Goal: Transaction & Acquisition: Book appointment/travel/reservation

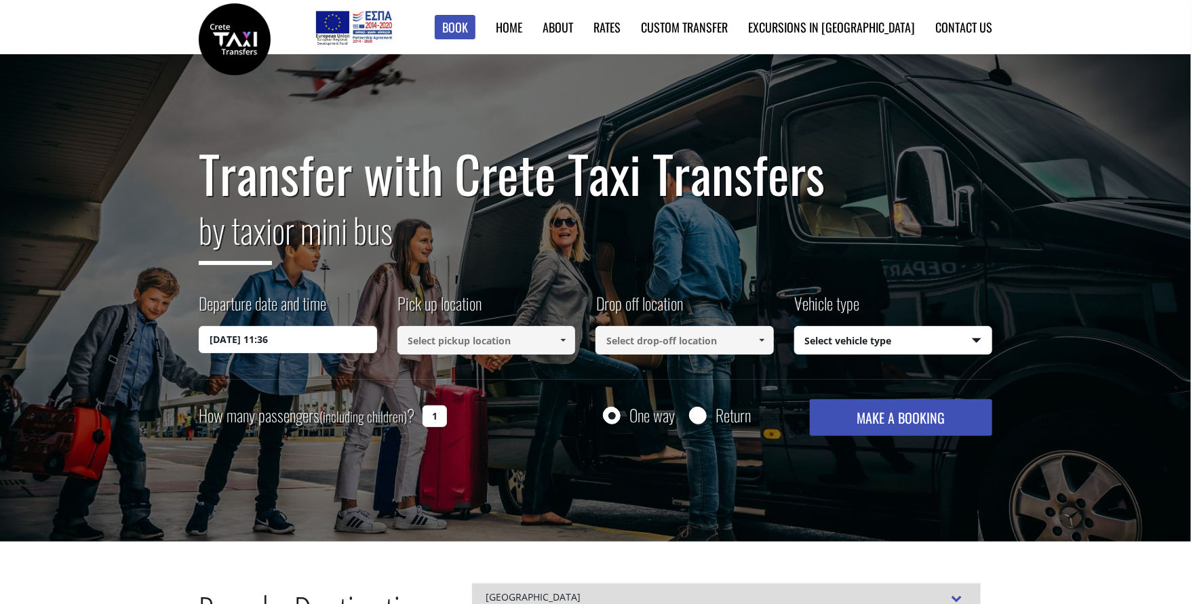
click at [286, 345] on input "[DATE] 11:36" at bounding box center [288, 339] width 178 height 27
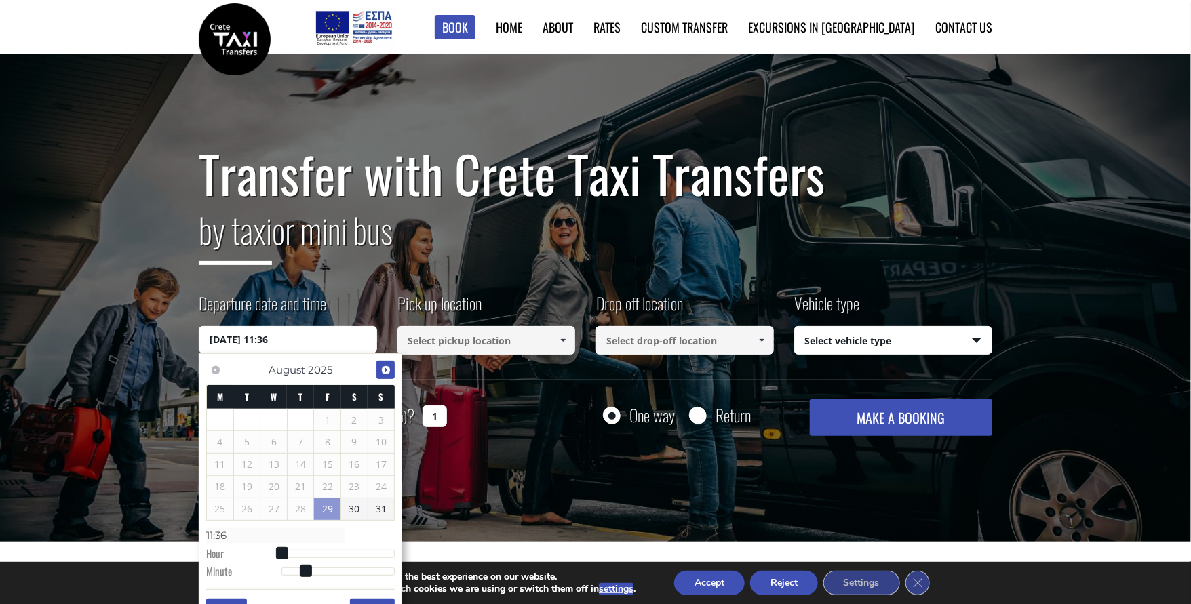
click at [385, 373] on span "Next" at bounding box center [385, 370] width 11 height 11
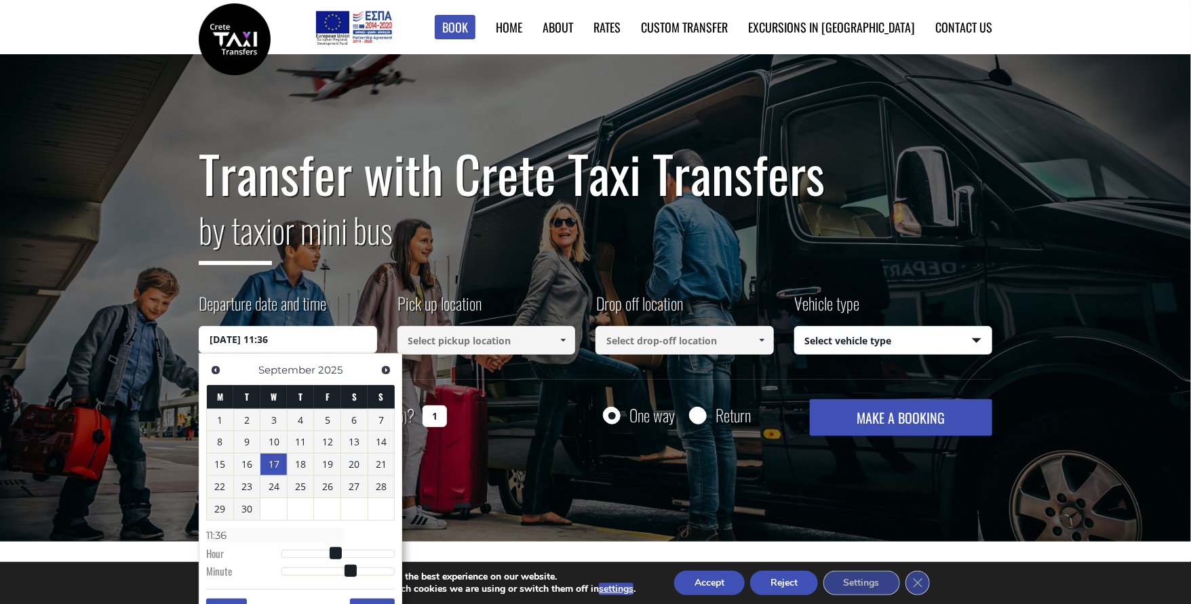
click at [281, 460] on link "17" at bounding box center [273, 465] width 26 height 22
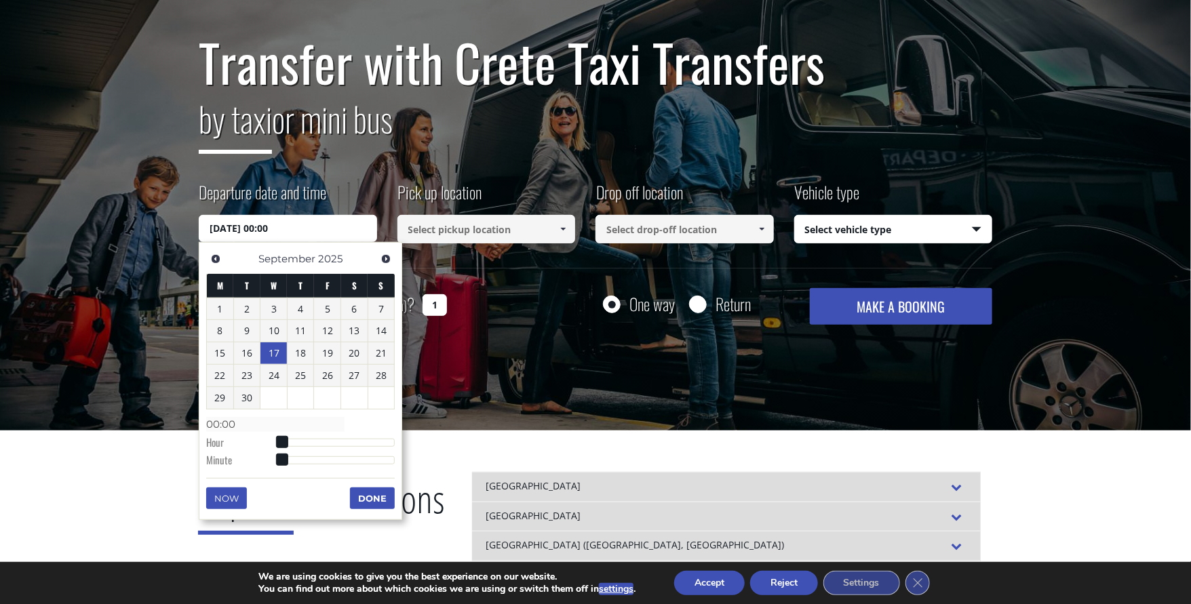
scroll to position [125, 0]
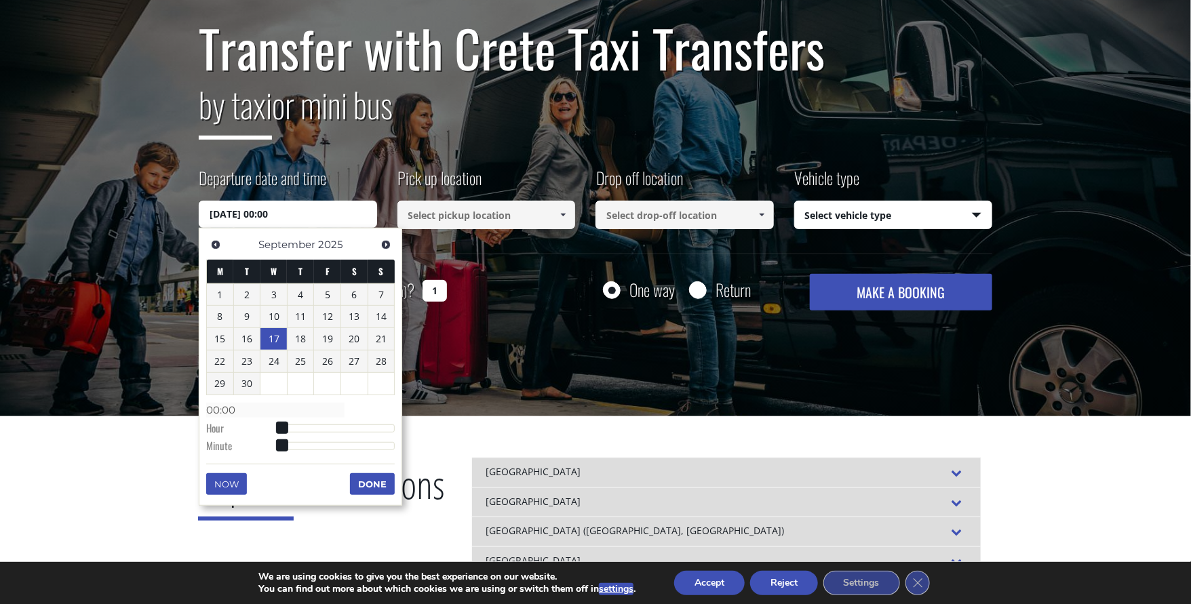
type input "[DATE] 05:00"
type input "05:00"
click at [307, 427] on div at bounding box center [337, 429] width 113 height 8
drag, startPoint x: 312, startPoint y: 425, endPoint x: 329, endPoint y: 425, distance: 17.0
click at [313, 424] on span at bounding box center [306, 428] width 12 height 12
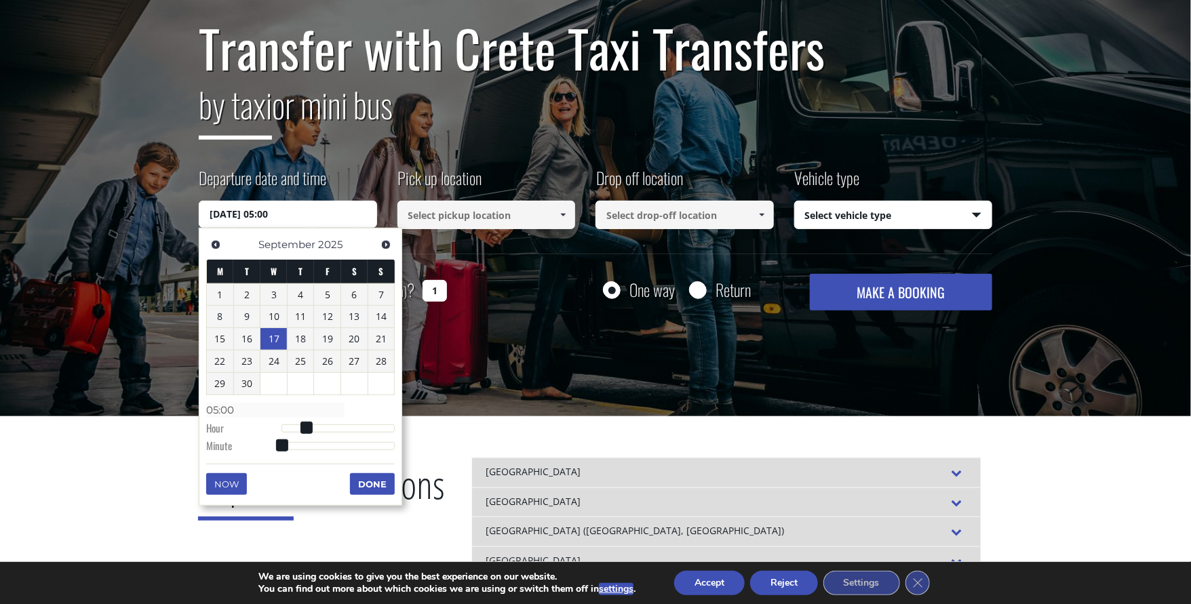
type input "[DATE] 10:00"
type input "10:00"
click at [329, 426] on div at bounding box center [337, 429] width 113 height 8
type input "[DATE] 15:00"
type input "15:00"
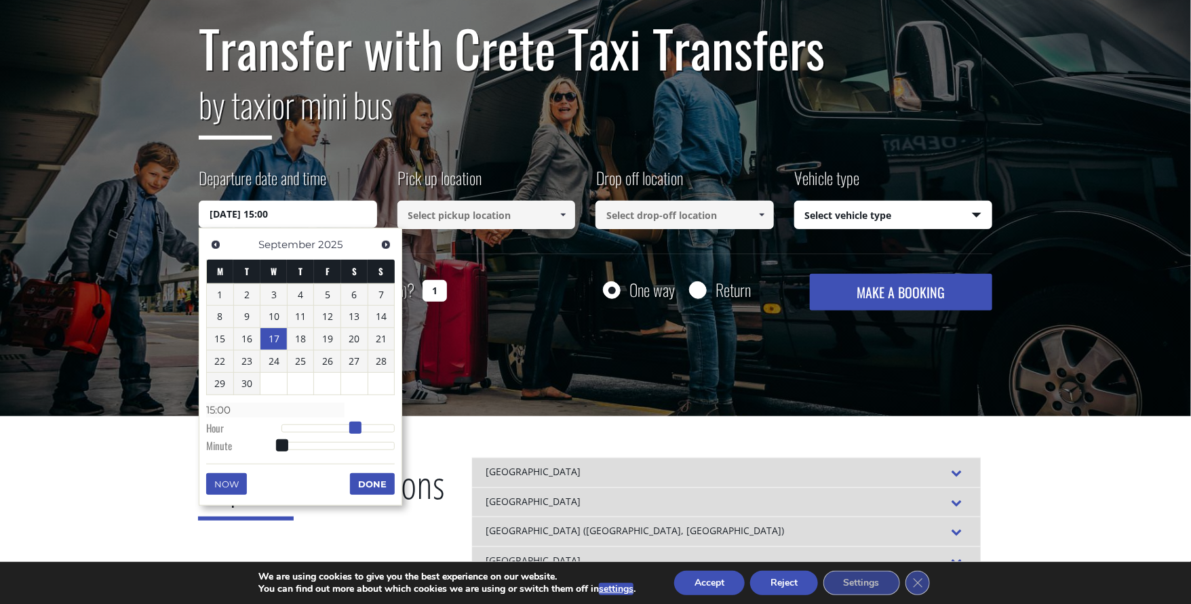
click at [354, 429] on div at bounding box center [337, 429] width 113 height 8
type input "[DATE] 19:00"
type input "19:00"
click at [373, 428] on div at bounding box center [337, 429] width 113 height 8
type input "[DATE] 13:00"
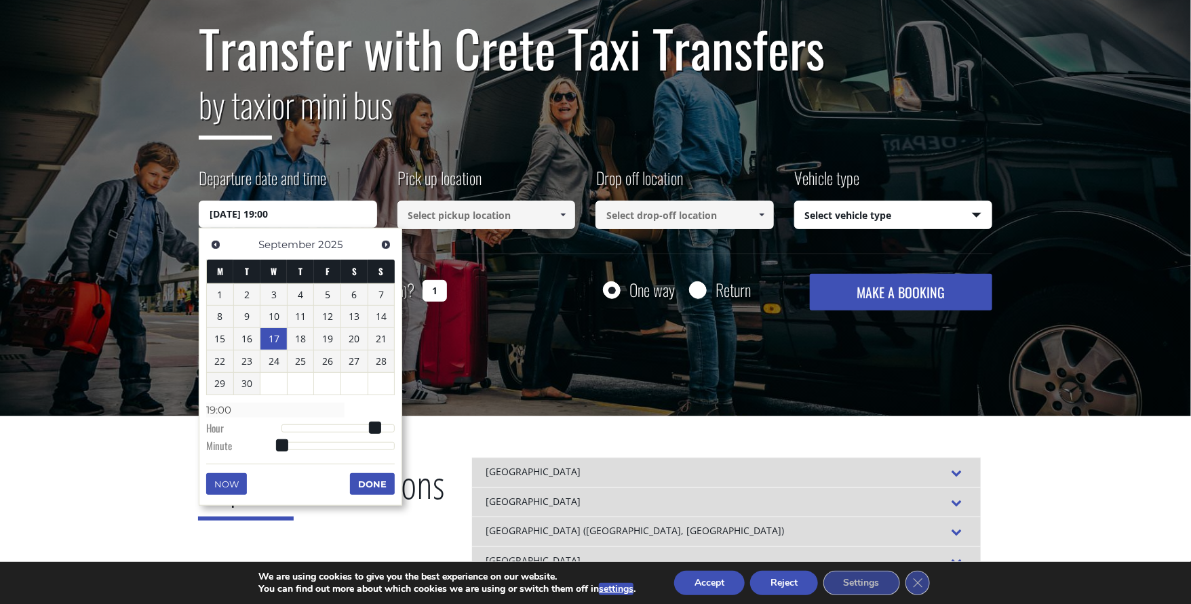
type input "13:00"
click at [347, 425] on div at bounding box center [337, 429] width 113 height 8
click at [349, 425] on span at bounding box center [346, 428] width 12 height 12
type input "[DATE] 13:12"
type input "13:12"
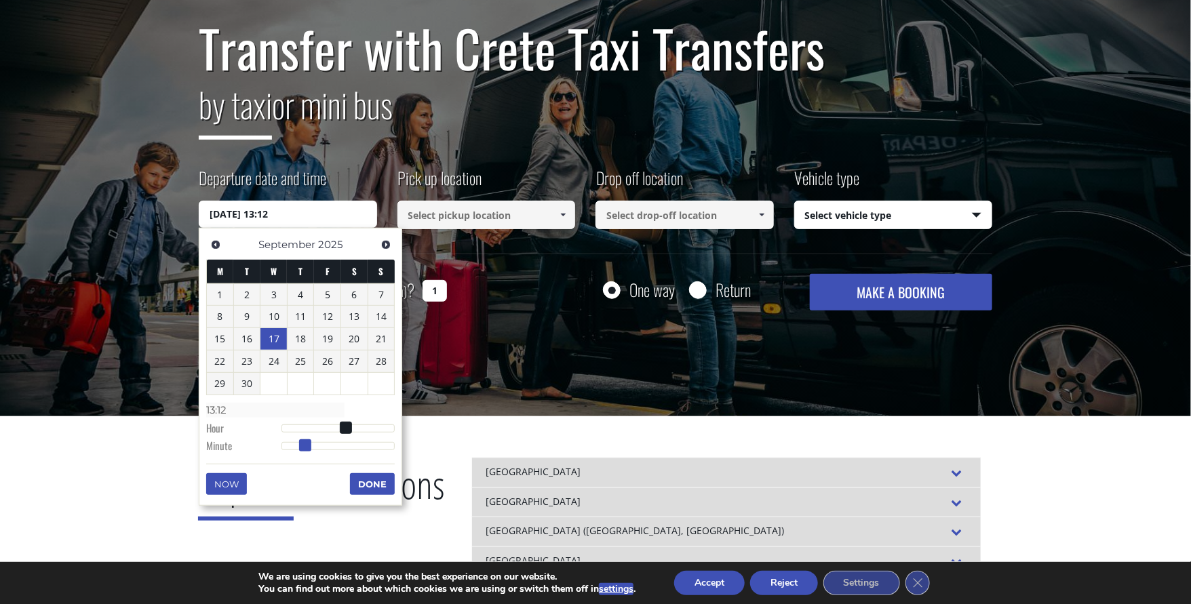
click at [305, 444] on div at bounding box center [337, 446] width 113 height 8
click at [361, 486] on button "Done" at bounding box center [372, 484] width 45 height 22
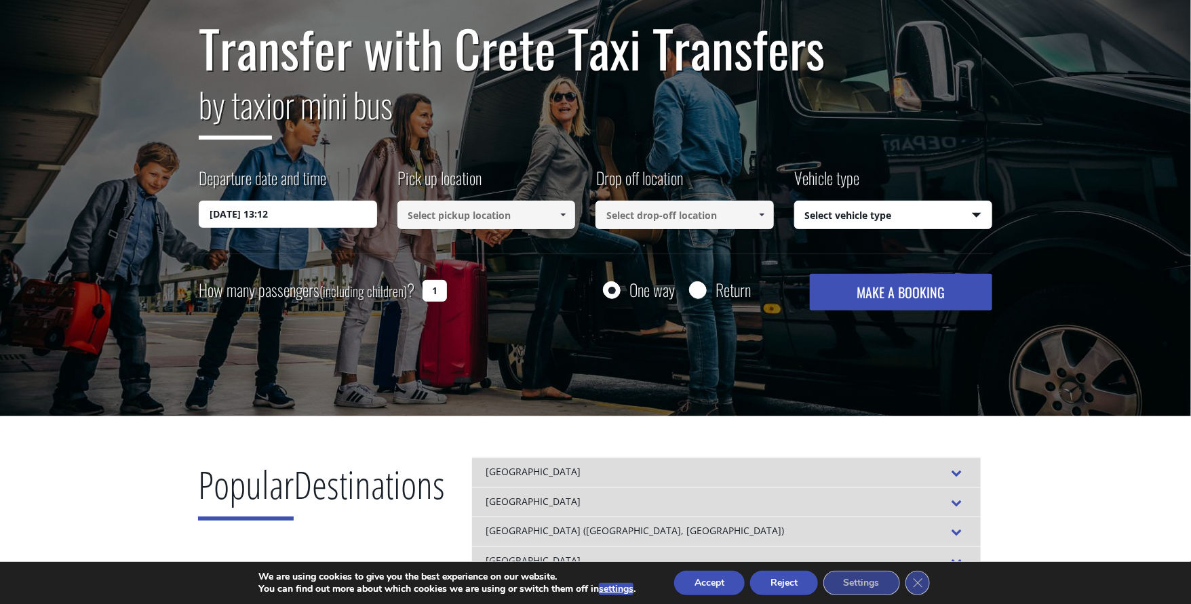
click at [491, 218] on input at bounding box center [486, 215] width 178 height 28
click at [562, 212] on span at bounding box center [562, 215] width 11 height 11
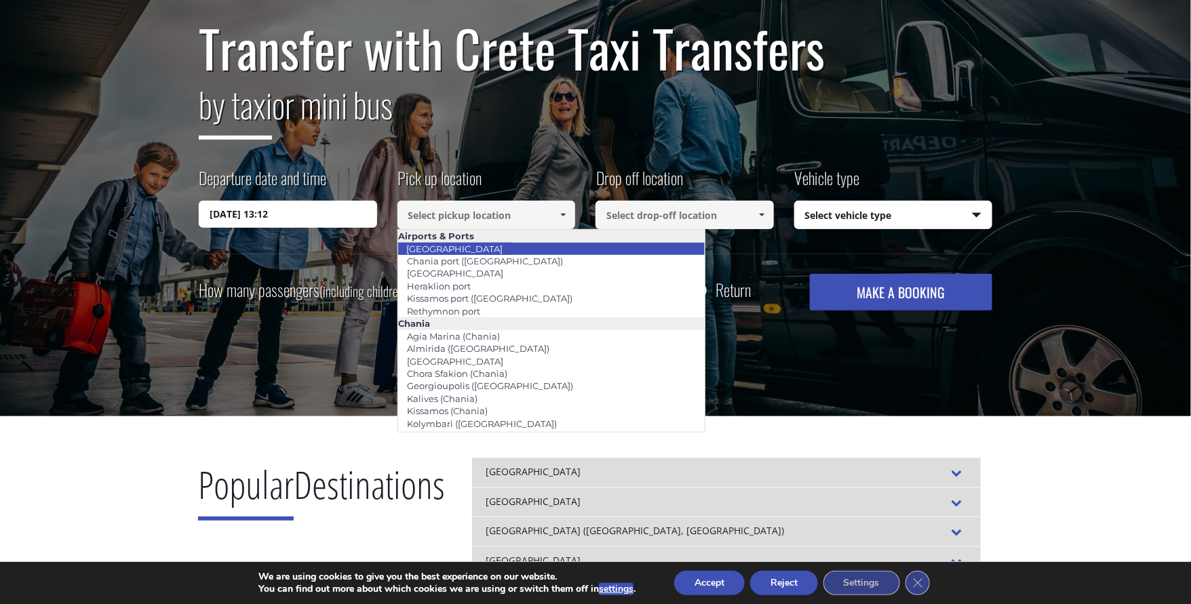
click at [471, 250] on link "[GEOGRAPHIC_DATA]" at bounding box center [454, 248] width 114 height 19
type input "[GEOGRAPHIC_DATA]"
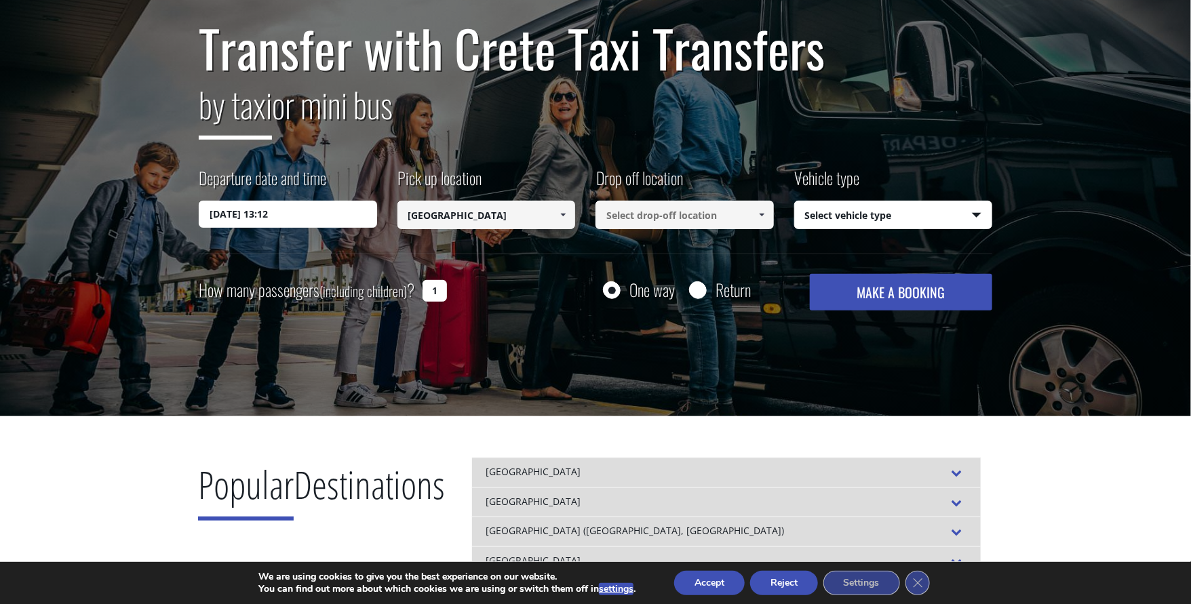
click at [628, 213] on input at bounding box center [684, 215] width 178 height 28
click at [760, 214] on span at bounding box center [761, 215] width 11 height 11
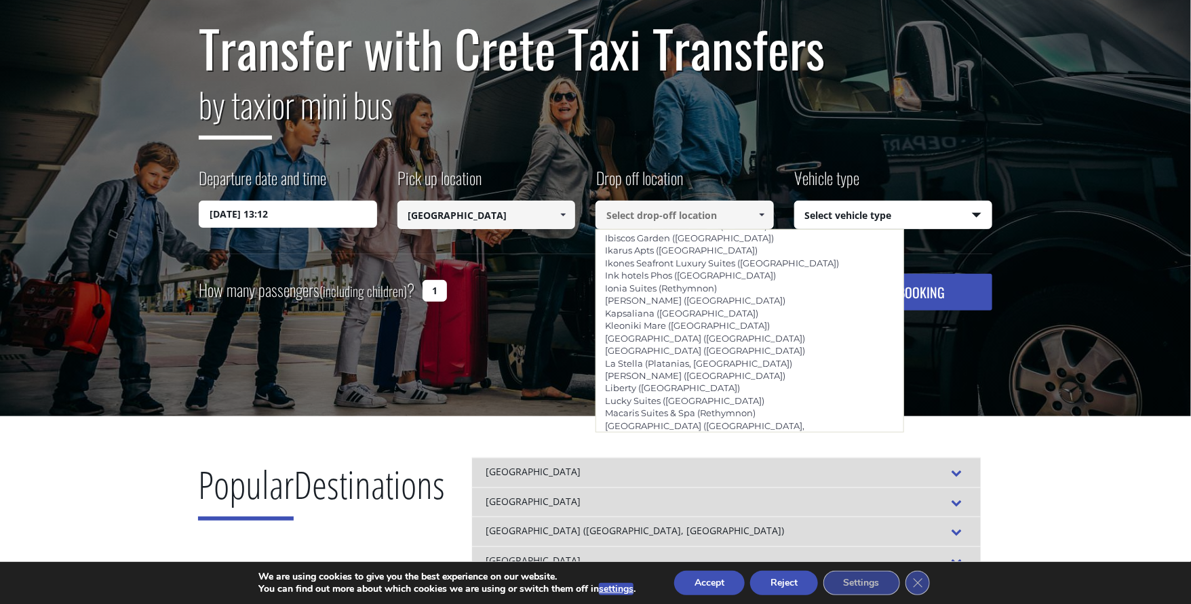
scroll to position [2825, 0]
click at [626, 555] on link "Nautilux ([GEOGRAPHIC_DATA])" at bounding box center [675, 564] width 160 height 19
type input "Nautilux ([GEOGRAPHIC_DATA])"
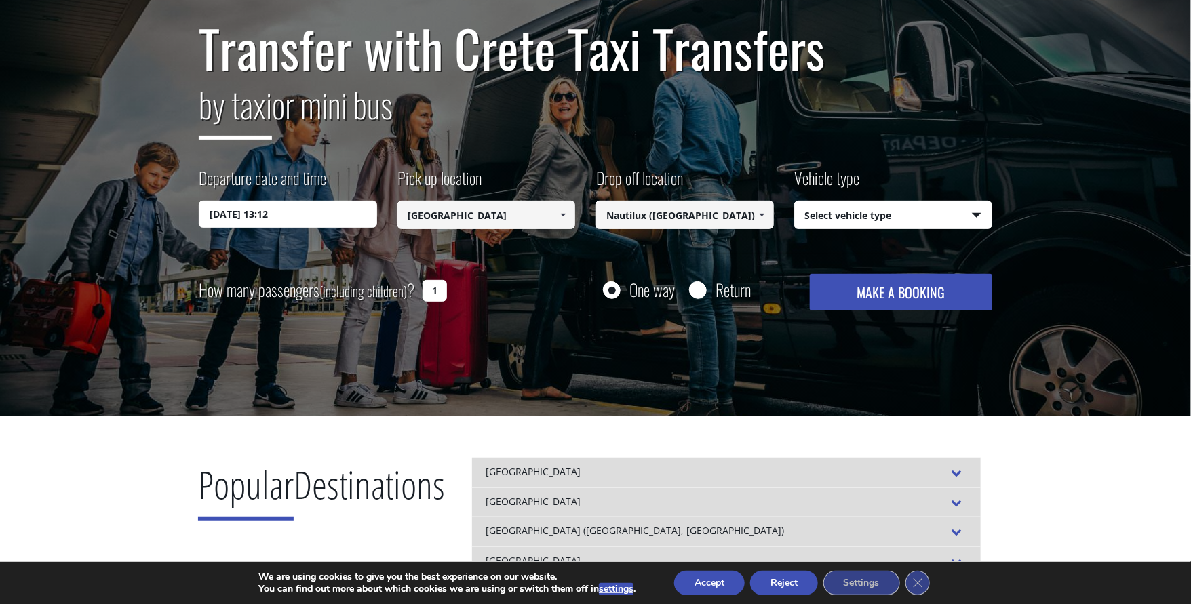
click at [852, 210] on select "Select vehicle type Taxi (4 passengers) Mercedes E Class Mini Van (7 passengers…" at bounding box center [893, 215] width 197 height 28
select select "540"
click at [795, 201] on select "Select vehicle type Taxi (4 passengers) Mercedes E Class Mini Van (7 passengers…" at bounding box center [893, 215] width 197 height 28
click at [701, 291] on input "Return" at bounding box center [697, 291] width 17 height 17
radio input "true"
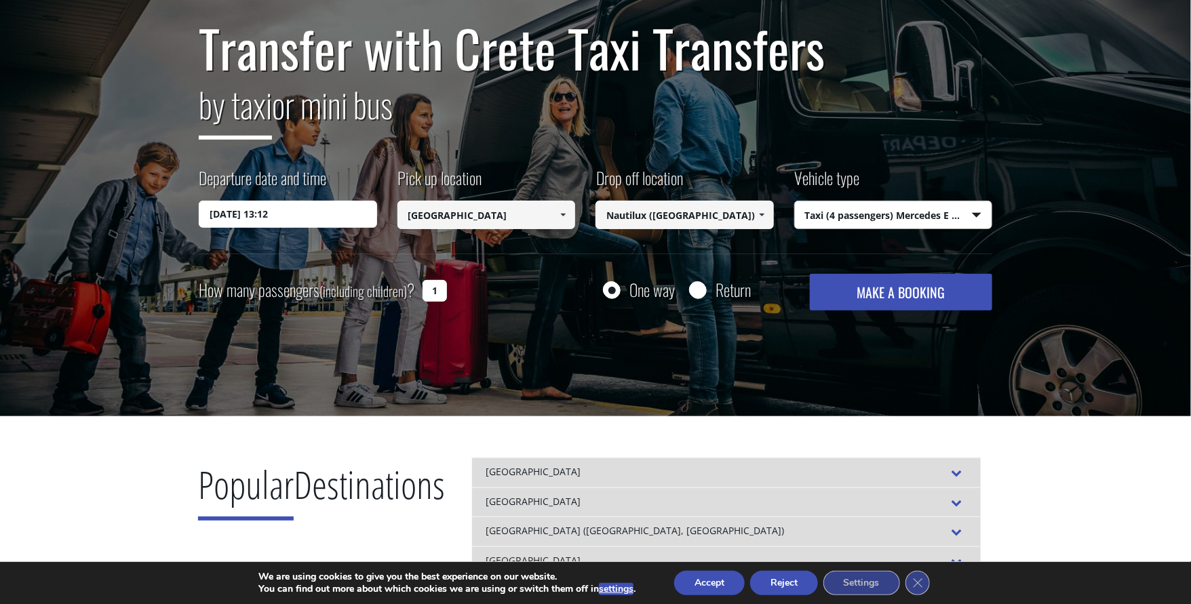
type input "Nautilux ([GEOGRAPHIC_DATA])"
type input "[GEOGRAPHIC_DATA]"
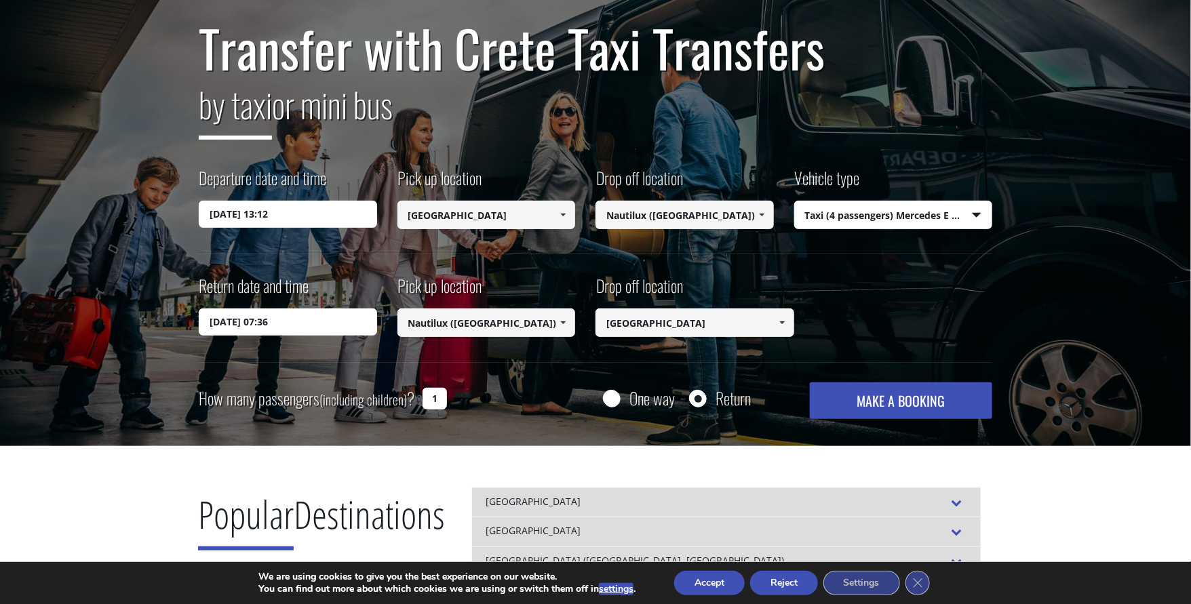
click at [286, 322] on input "[DATE] 07:36" at bounding box center [288, 322] width 178 height 27
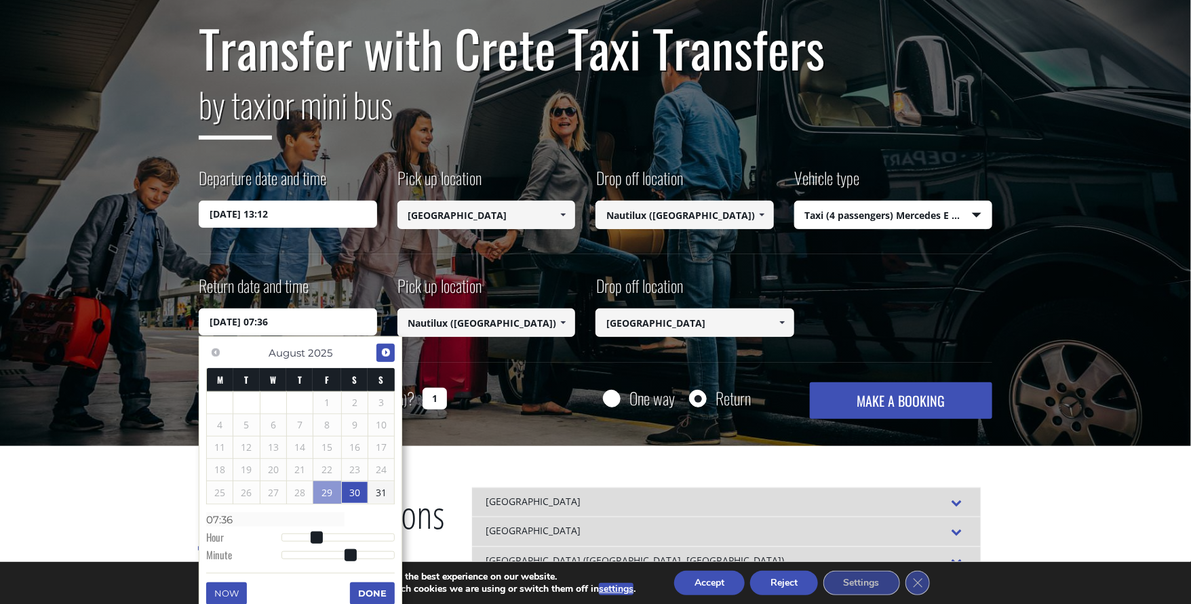
click at [382, 354] on span "Next" at bounding box center [385, 352] width 11 height 11
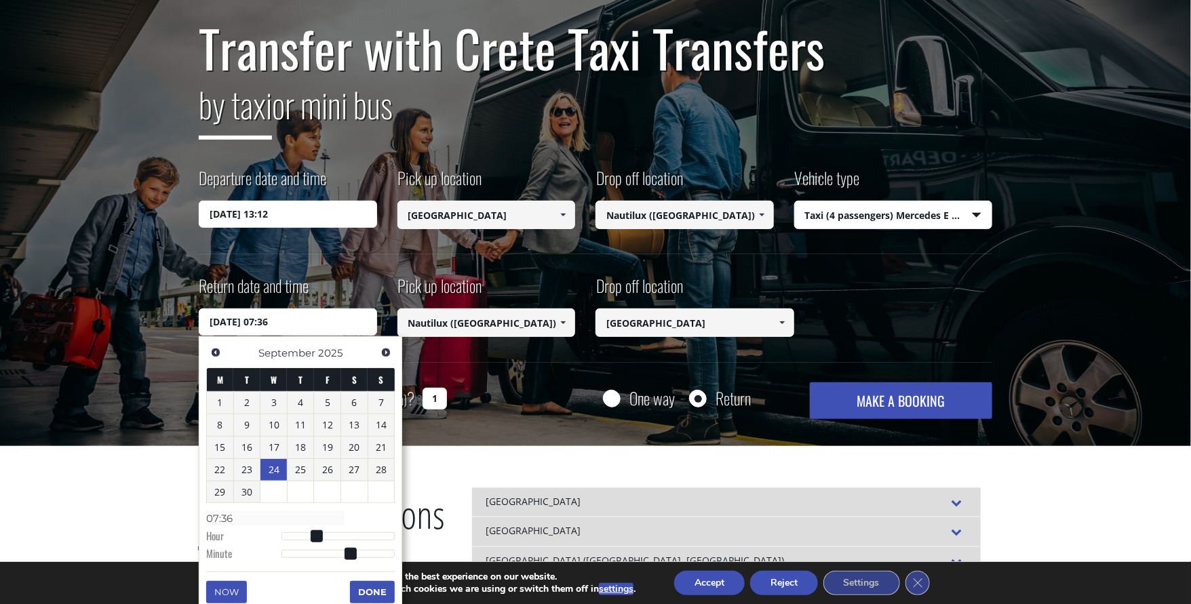
click at [271, 466] on link "24" at bounding box center [273, 470] width 26 height 22
type input "[DATE] 10:36"
type input "10:36"
click at [332, 535] on div at bounding box center [337, 536] width 113 height 8
type input "[DATE] 08:36"
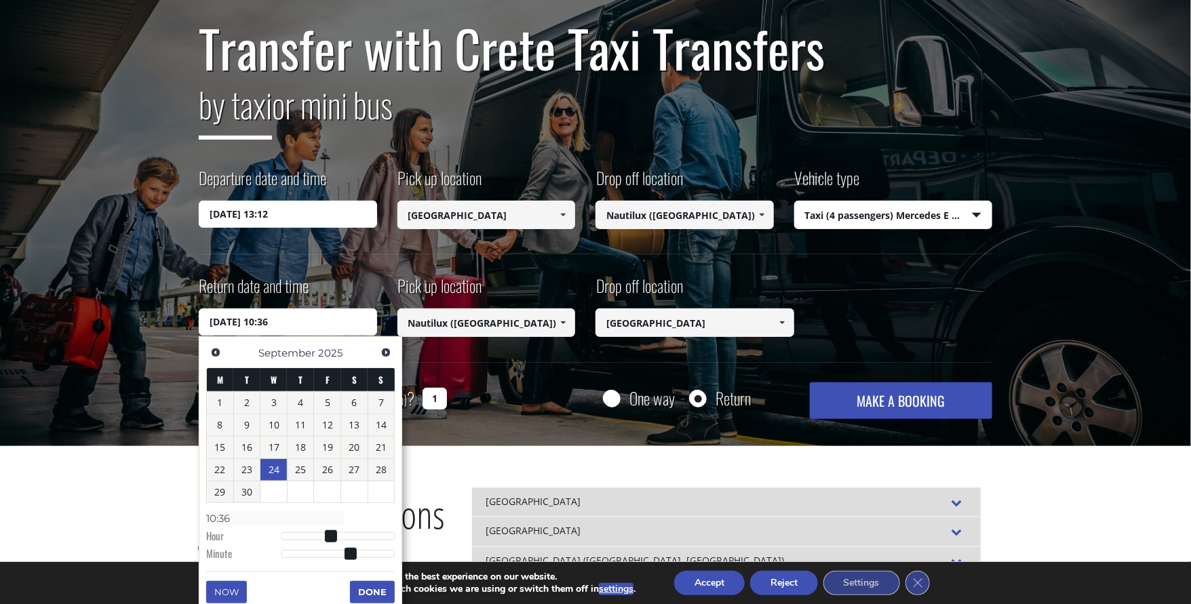
type input "08:36"
click at [319, 534] on div at bounding box center [337, 536] width 113 height 8
click at [326, 533] on span at bounding box center [321, 536] width 12 height 12
type input "[DATE] 10:36"
type input "10:36"
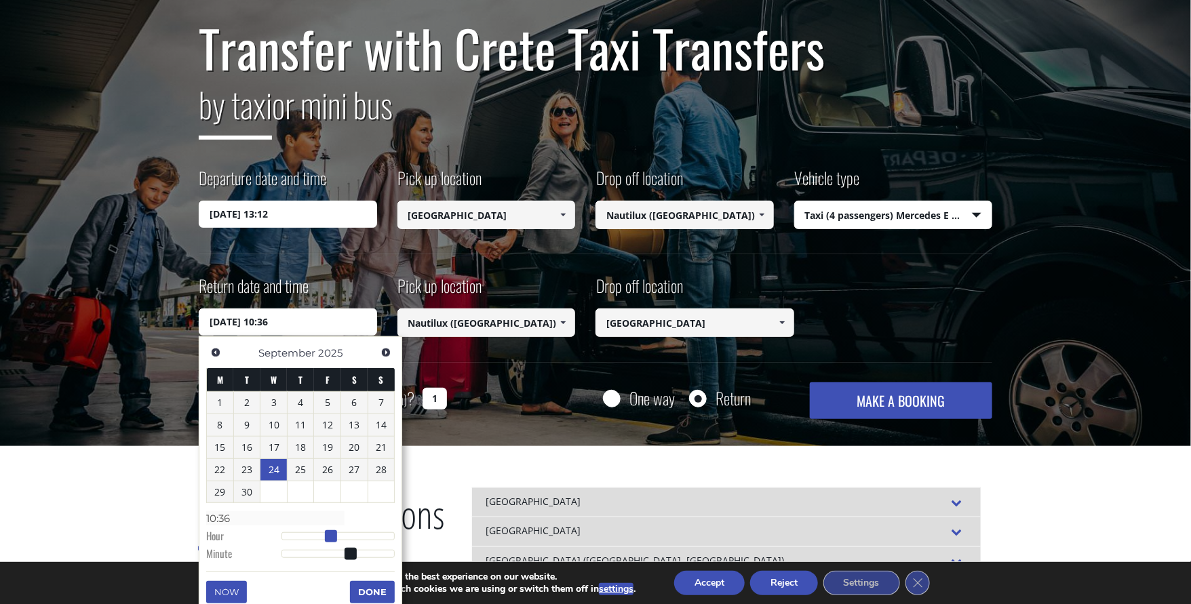
click at [329, 534] on div at bounding box center [337, 536] width 113 height 8
type input "[DATE] 08:36"
type input "08:36"
click at [322, 534] on div at bounding box center [337, 536] width 113 height 8
click at [326, 534] on span at bounding box center [321, 536] width 12 height 12
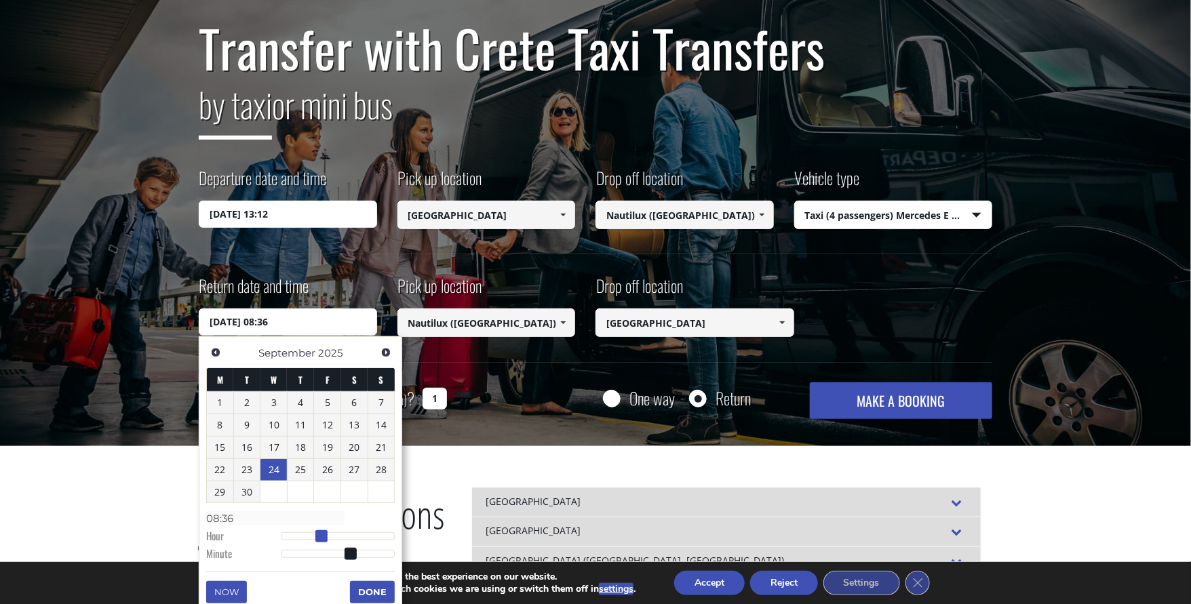
click at [327, 534] on span at bounding box center [321, 536] width 12 height 12
type input "[DATE] 09:36"
type input "09:36"
click at [328, 534] on div at bounding box center [337, 536] width 113 height 8
click at [345, 553] on span at bounding box center [351, 554] width 12 height 12
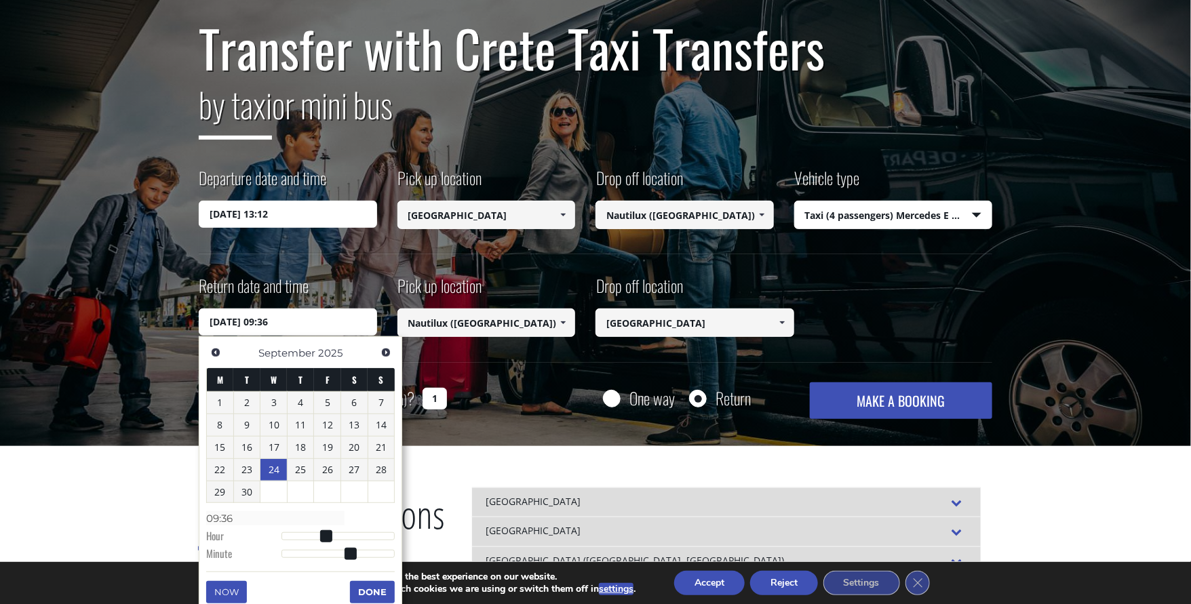
type input "[DATE] 09:32"
type input "09:32"
click at [342, 553] on div at bounding box center [337, 554] width 113 height 8
type input "[DATE] 09:28"
type input "09:28"
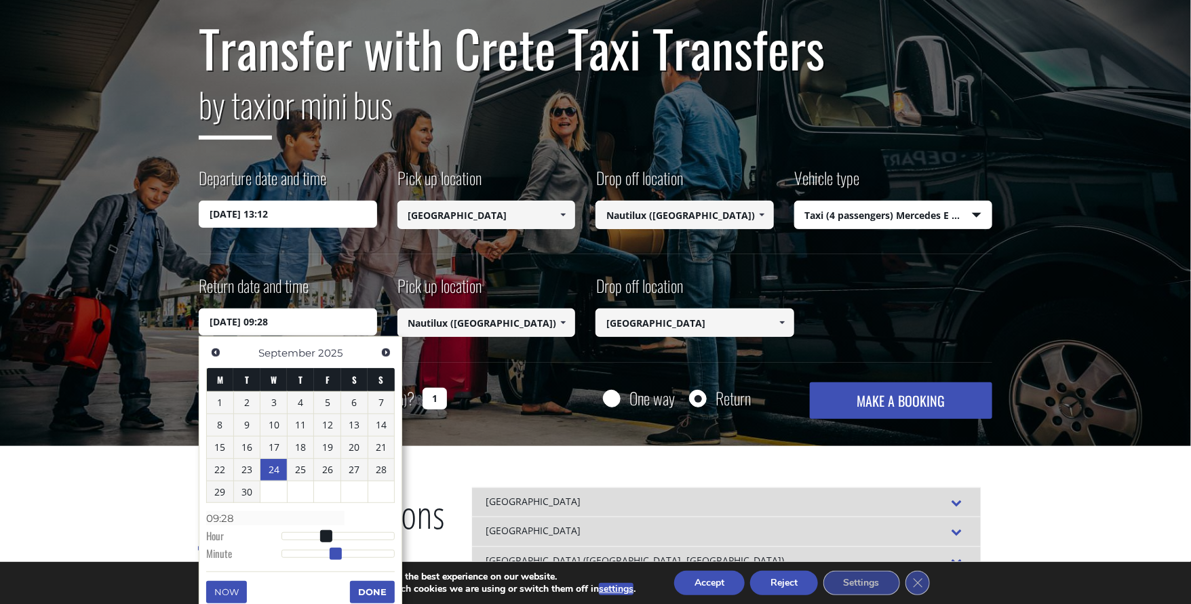
click at [335, 551] on div at bounding box center [337, 554] width 113 height 8
click at [340, 551] on span at bounding box center [336, 554] width 12 height 12
type input "[DATE] 09:31"
type input "09:31"
click at [342, 551] on div at bounding box center [337, 554] width 113 height 8
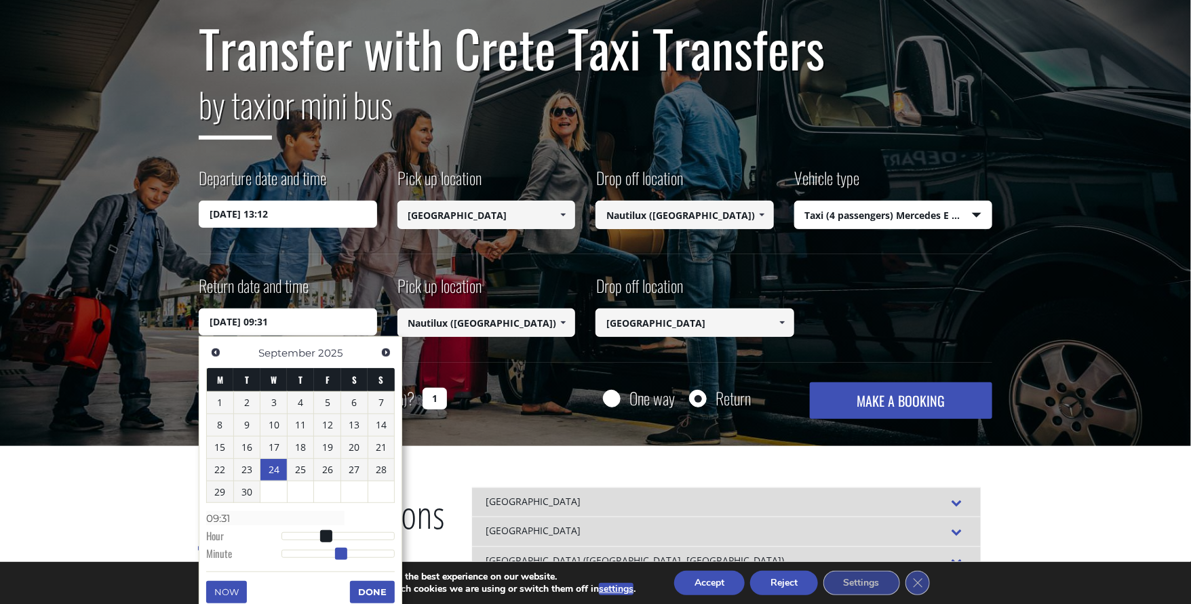
click at [340, 548] on span at bounding box center [341, 554] width 12 height 12
click at [368, 591] on button "Done" at bounding box center [372, 592] width 45 height 22
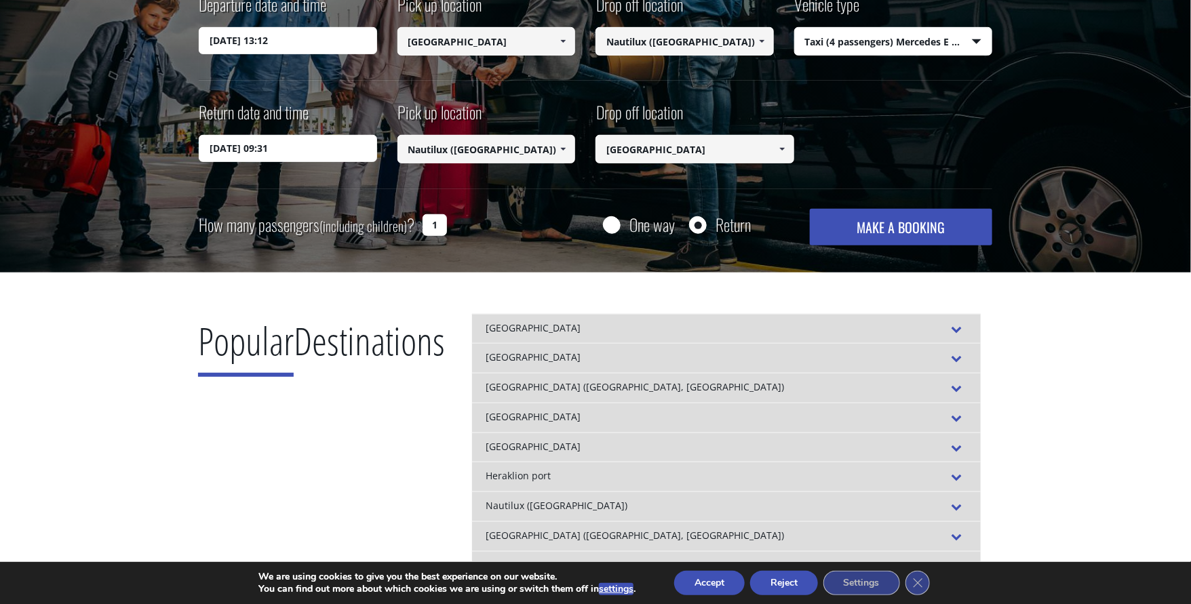
scroll to position [62, 0]
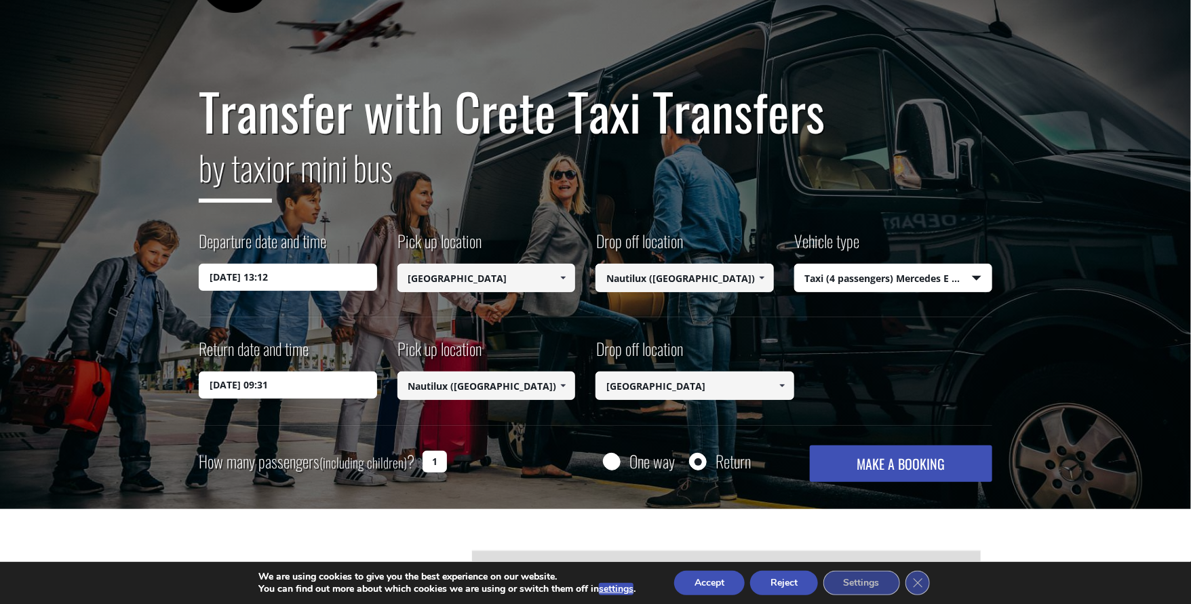
click at [881, 463] on button "MAKE A BOOKING" at bounding box center [901, 464] width 182 height 37
